Goal: Information Seeking & Learning: Check status

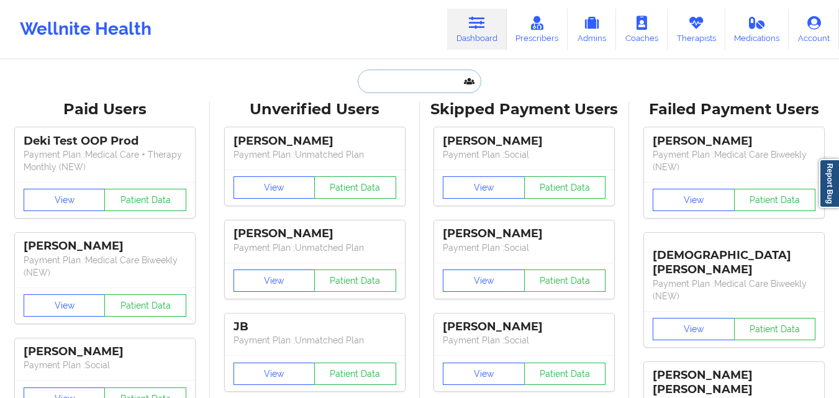
click at [392, 85] on input "text" at bounding box center [419, 82] width 123 height 24
paste input "[EMAIL_ADDRESS][DOMAIN_NAME]"
click at [434, 78] on input "[EMAIL_ADDRESS][DOMAIN_NAME]" at bounding box center [419, 82] width 123 height 24
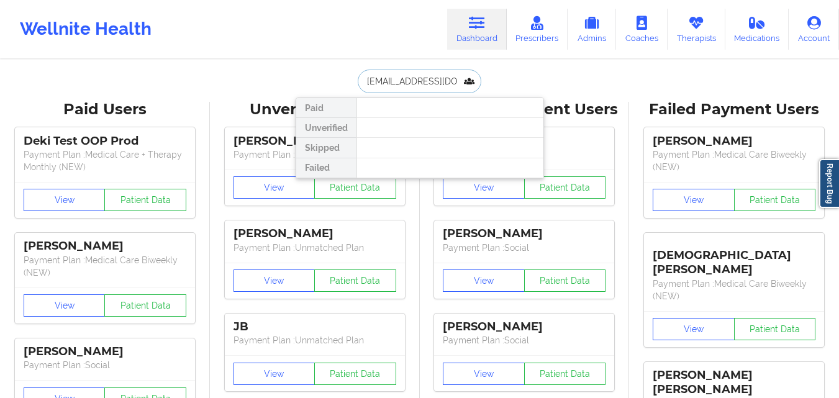
click at [434, 78] on input "[EMAIL_ADDRESS][DOMAIN_NAME]" at bounding box center [419, 82] width 123 height 24
paste input "[PERSON_NAME]"
type input "[PERSON_NAME]"
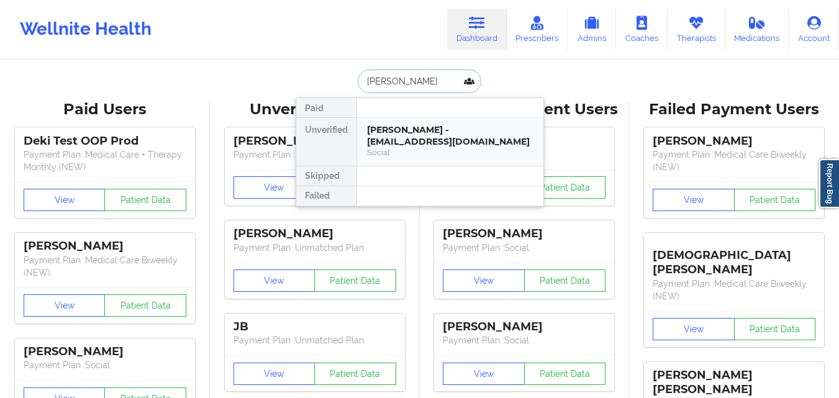
click at [408, 147] on div "Social" at bounding box center [450, 152] width 166 height 11
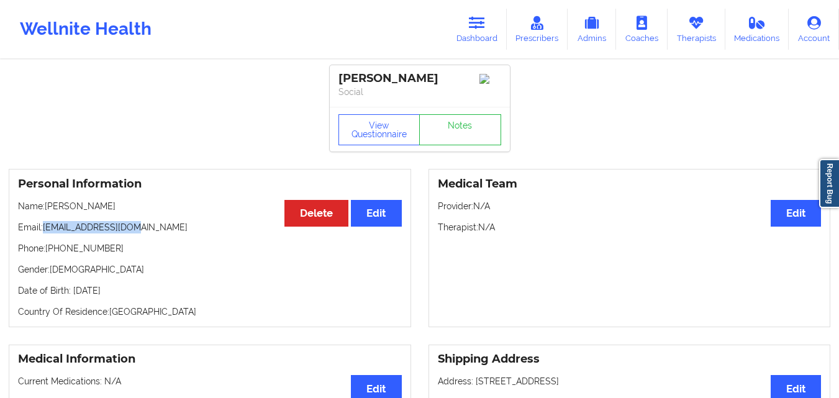
drag, startPoint x: 43, startPoint y: 233, endPoint x: 134, endPoint y: 234, distance: 90.6
click at [134, 233] on p "Email: [EMAIL_ADDRESS][DOMAIN_NAME]" at bounding box center [210, 227] width 384 height 12
drag, startPoint x: 140, startPoint y: 229, endPoint x: 45, endPoint y: 233, distance: 95.1
click at [45, 233] on p "Email: [EMAIL_ADDRESS][DOMAIN_NAME]" at bounding box center [210, 227] width 384 height 12
copy p "[EMAIL_ADDRESS][DOMAIN_NAME]"
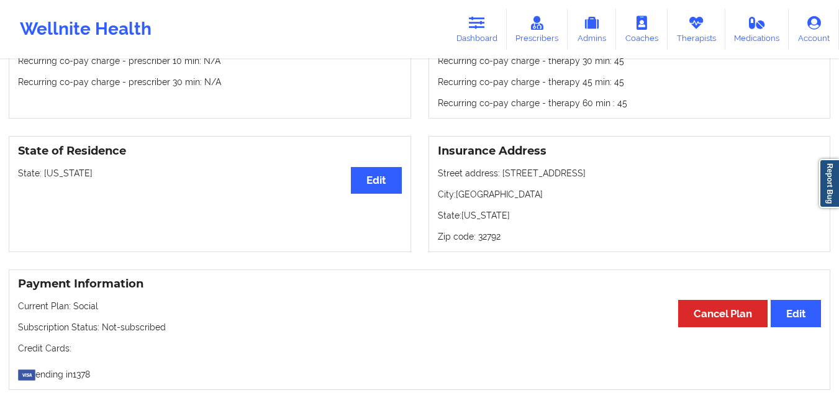
scroll to position [778, 0]
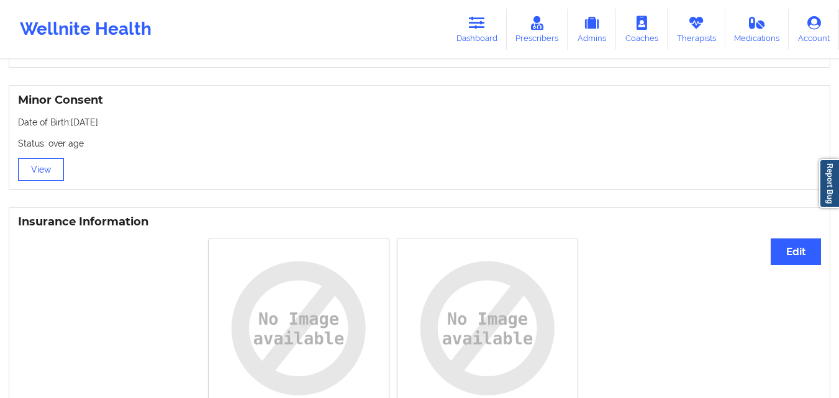
click at [30, 171] on button "View" at bounding box center [41, 169] width 46 height 22
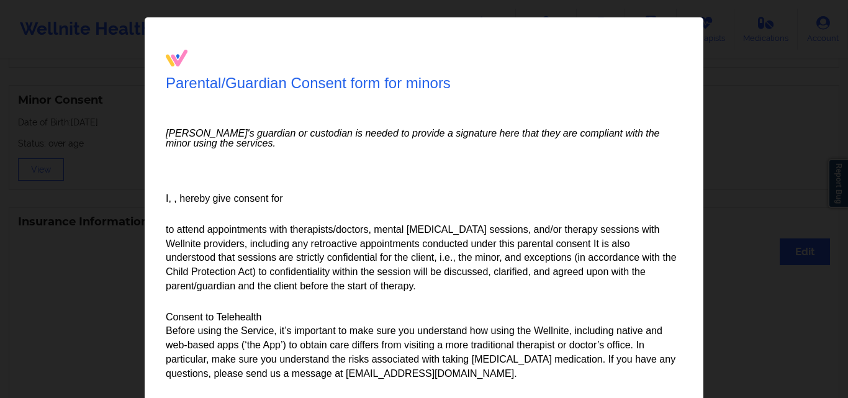
click at [42, 160] on div "Parental/Guardian Consent form for minors Minor's guardian or custodian is need…" at bounding box center [424, 199] width 848 height 398
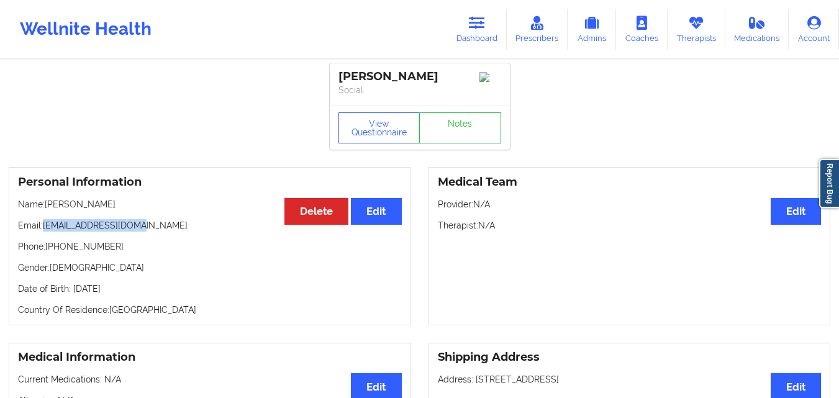
scroll to position [0, 0]
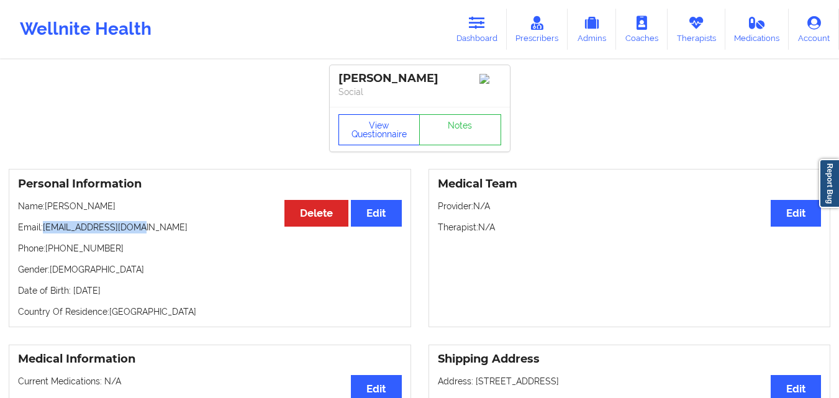
click at [354, 135] on button "View Questionnaire" at bounding box center [379, 129] width 82 height 31
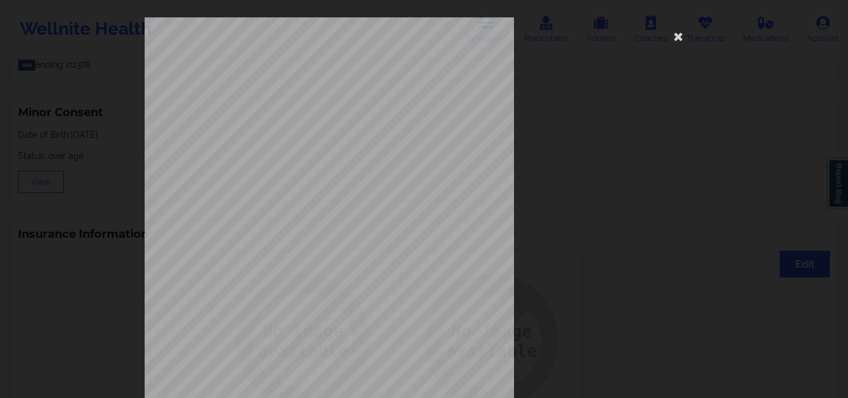
scroll to position [194, 0]
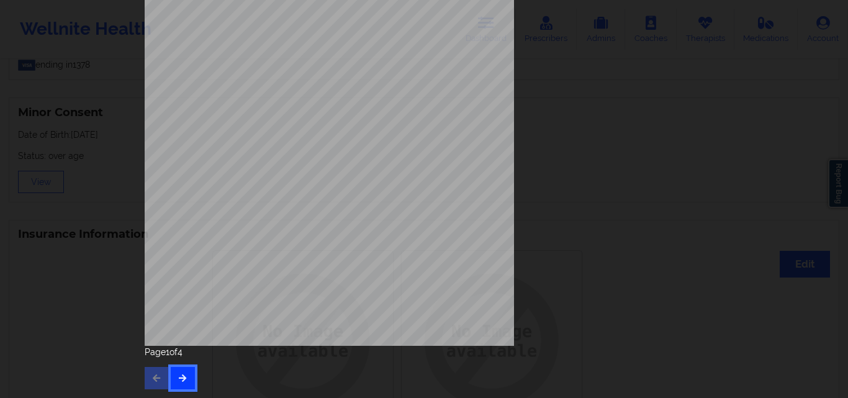
click at [182, 377] on icon "button" at bounding box center [183, 377] width 11 height 7
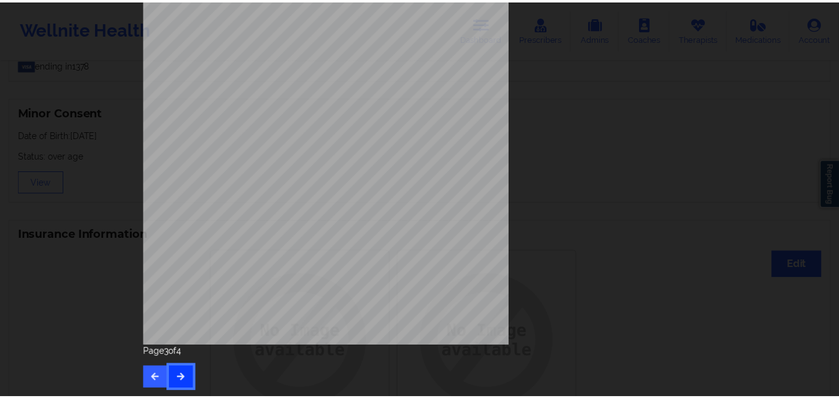
scroll to position [0, 0]
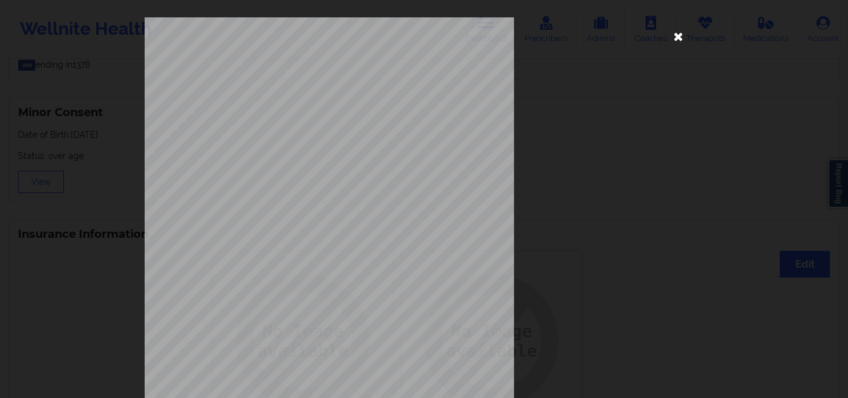
click at [673, 32] on icon at bounding box center [678, 36] width 20 height 20
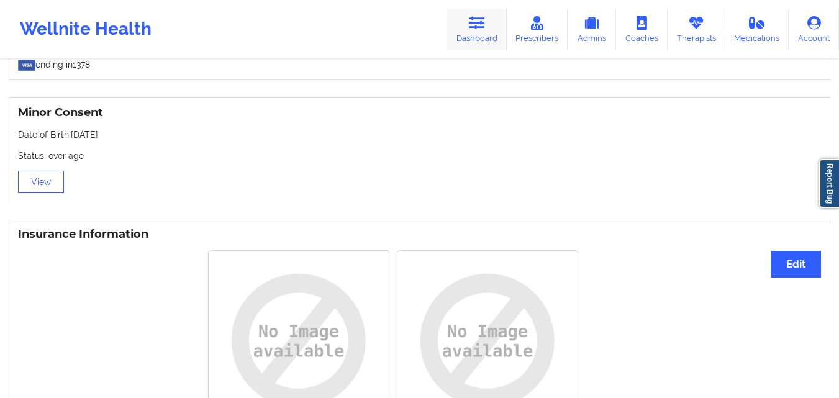
click at [474, 28] on icon at bounding box center [477, 23] width 16 height 14
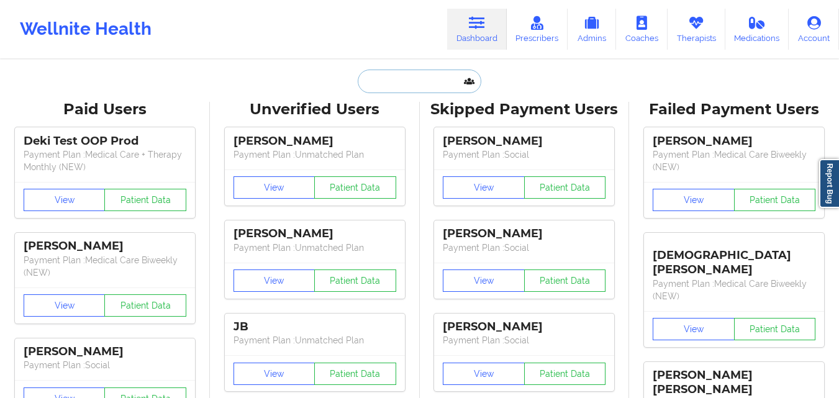
click at [419, 83] on input "text" at bounding box center [419, 82] width 123 height 24
paste input "[EMAIL_ADDRESS][DOMAIN_NAME]"
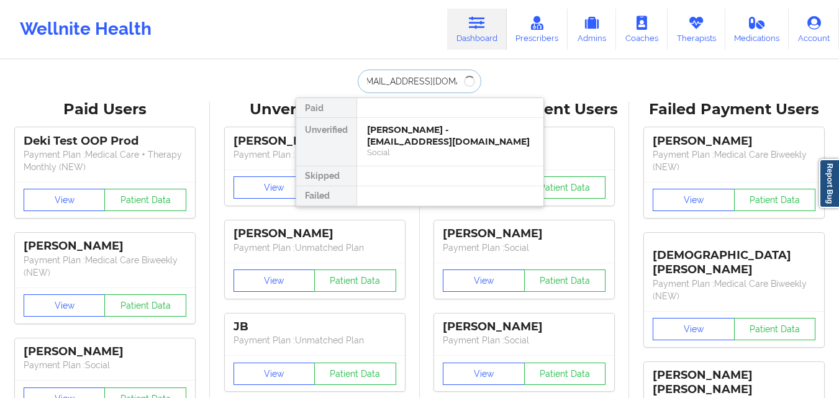
type input "[EMAIL_ADDRESS][DOMAIN_NAME]"
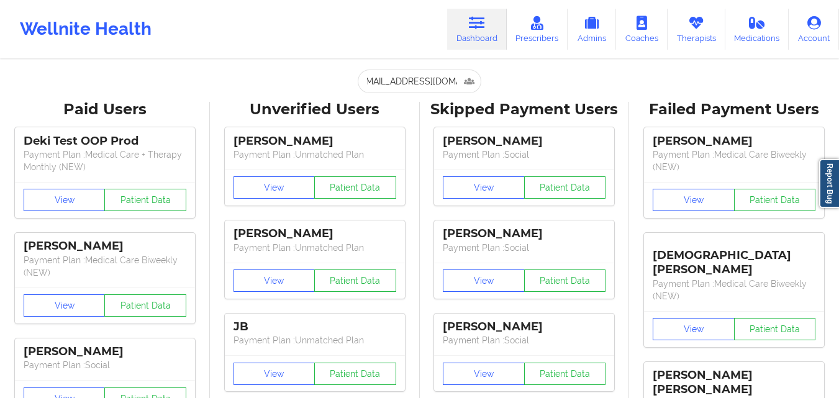
scroll to position [0, 0]
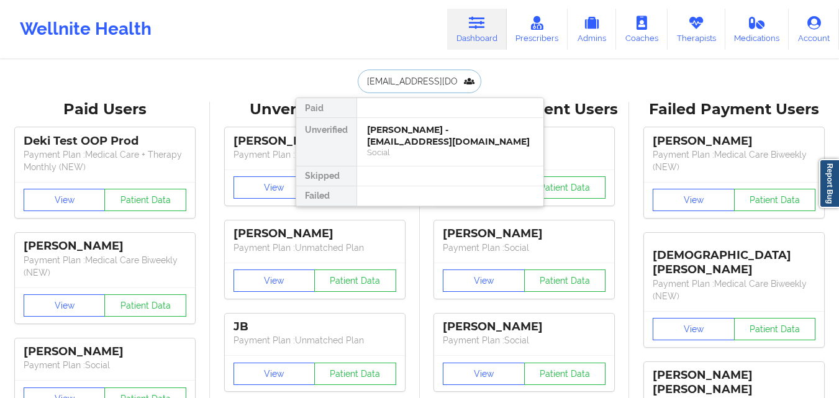
click at [434, 88] on input "[EMAIL_ADDRESS][DOMAIN_NAME]" at bounding box center [419, 82] width 123 height 24
click at [427, 133] on div "[PERSON_NAME] - [EMAIL_ADDRESS][DOMAIN_NAME]" at bounding box center [450, 135] width 166 height 23
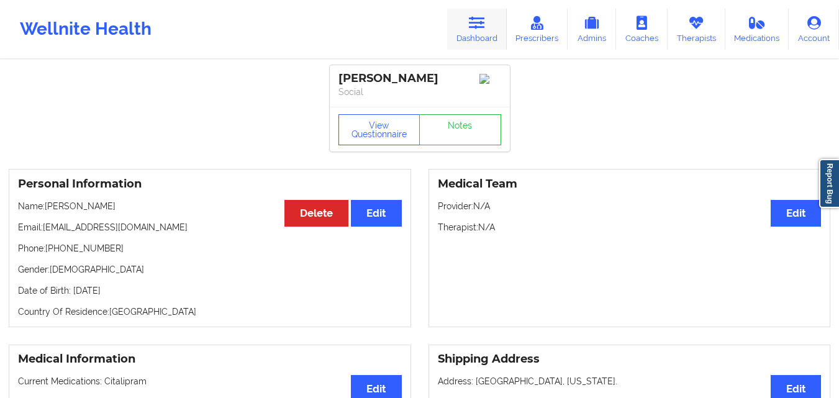
click at [476, 18] on icon at bounding box center [477, 23] width 16 height 14
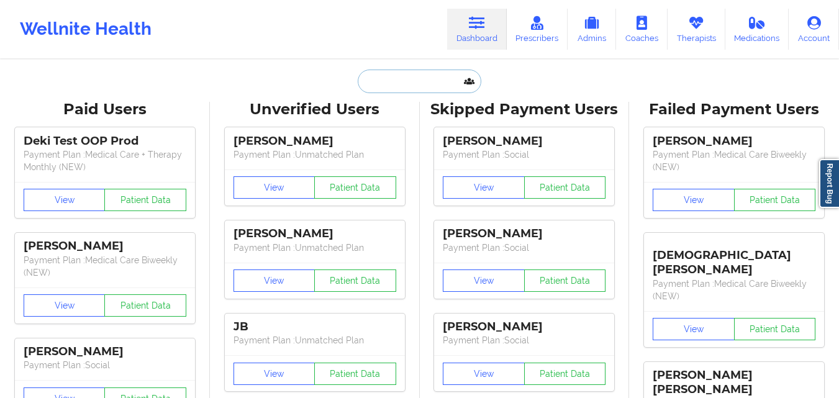
click at [413, 79] on input "text" at bounding box center [419, 82] width 123 height 24
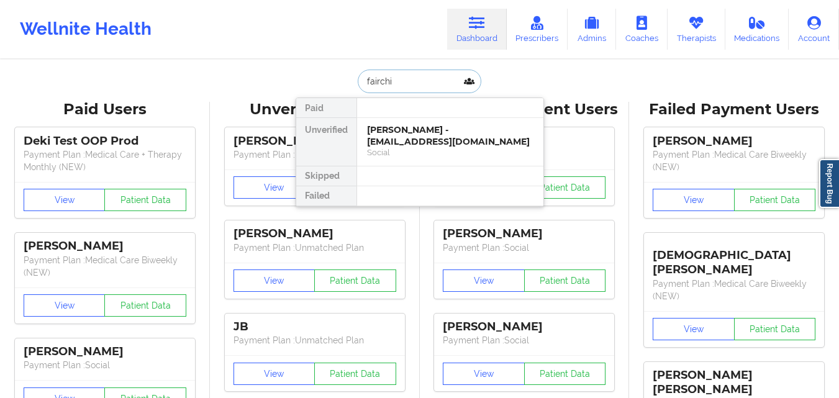
type input "fairchil"
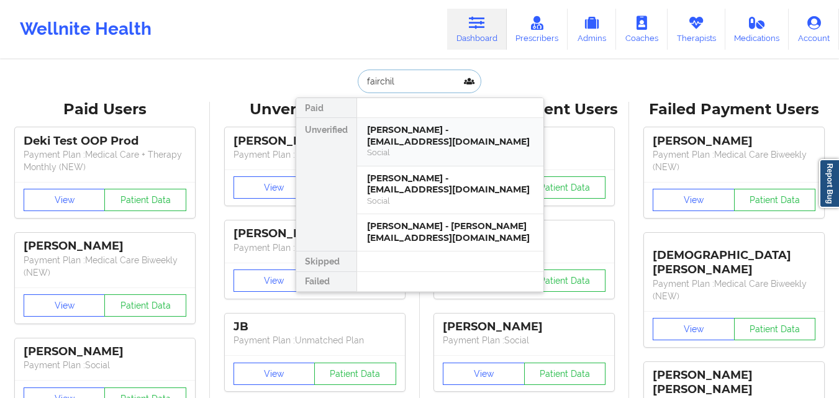
click at [415, 137] on div "[PERSON_NAME] - [EMAIL_ADDRESS][DOMAIN_NAME]" at bounding box center [450, 135] width 166 height 23
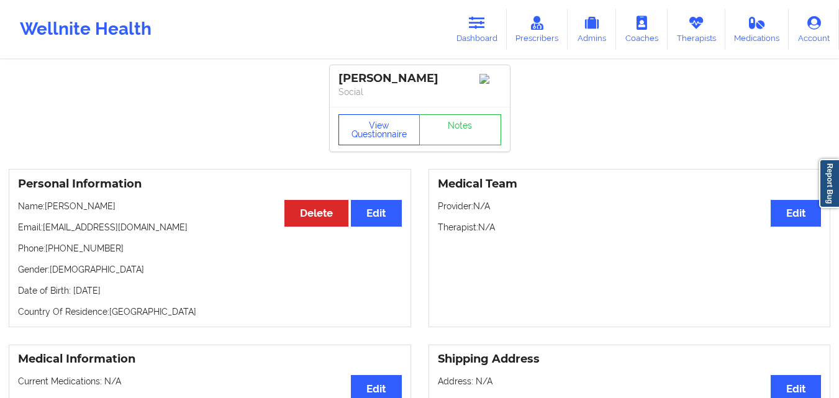
click at [395, 133] on button "View Questionnaire" at bounding box center [379, 129] width 82 height 31
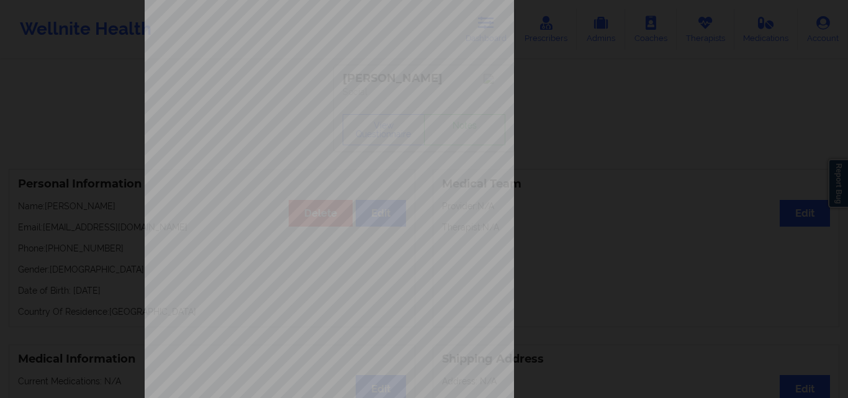
scroll to position [194, 0]
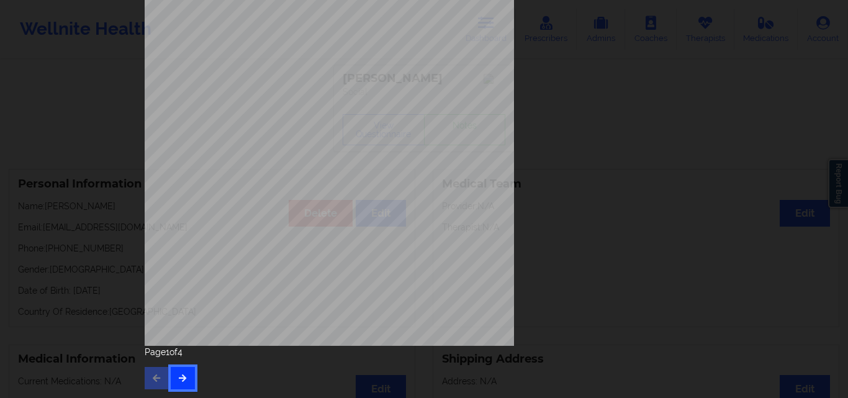
click at [182, 377] on icon "button" at bounding box center [183, 377] width 11 height 7
click at [192, 358] on p "Page 2 of 4" at bounding box center [424, 352] width 559 height 12
click at [179, 371] on button "button" at bounding box center [183, 378] width 24 height 22
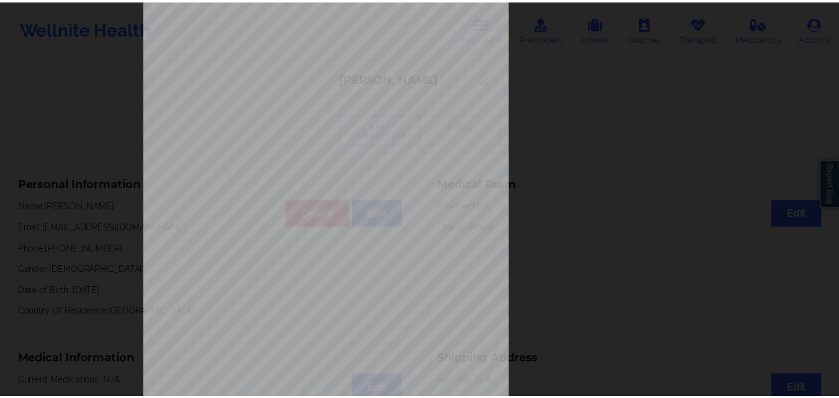
scroll to position [0, 0]
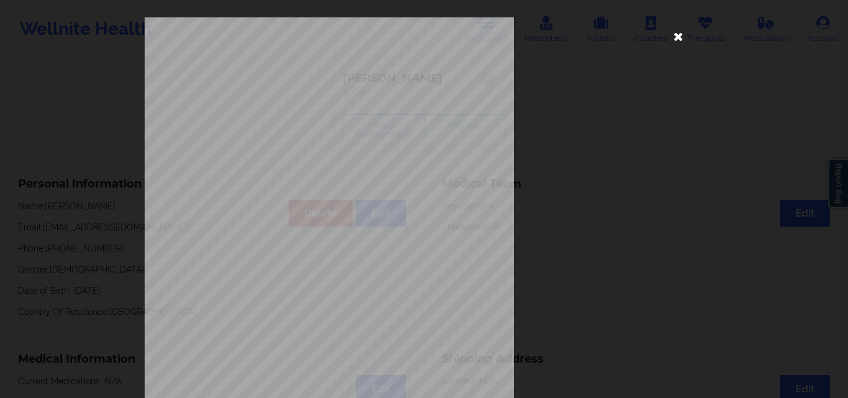
click at [669, 35] on icon at bounding box center [678, 36] width 20 height 20
